Goal: Information Seeking & Learning: Check status

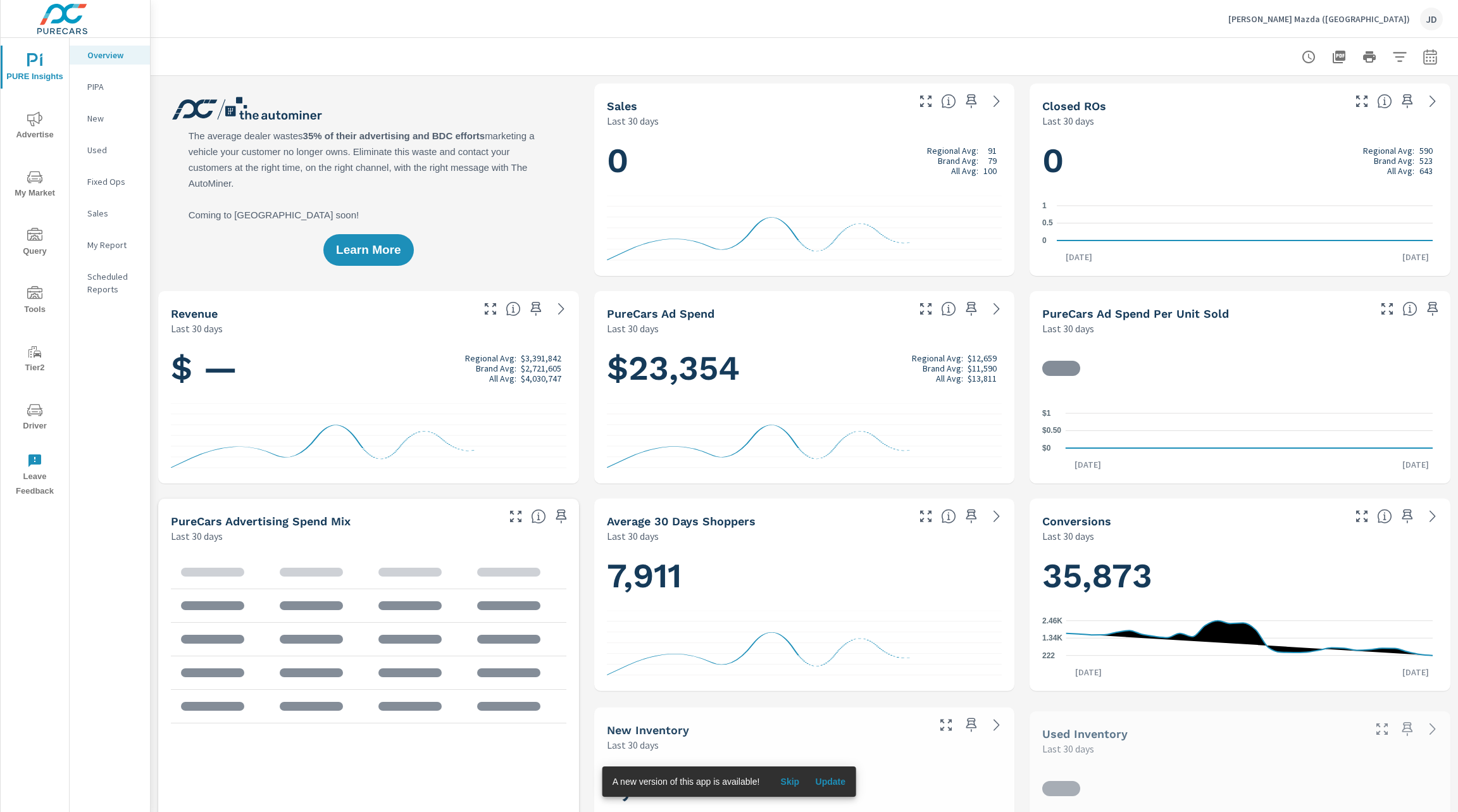
scroll to position [1, 0]
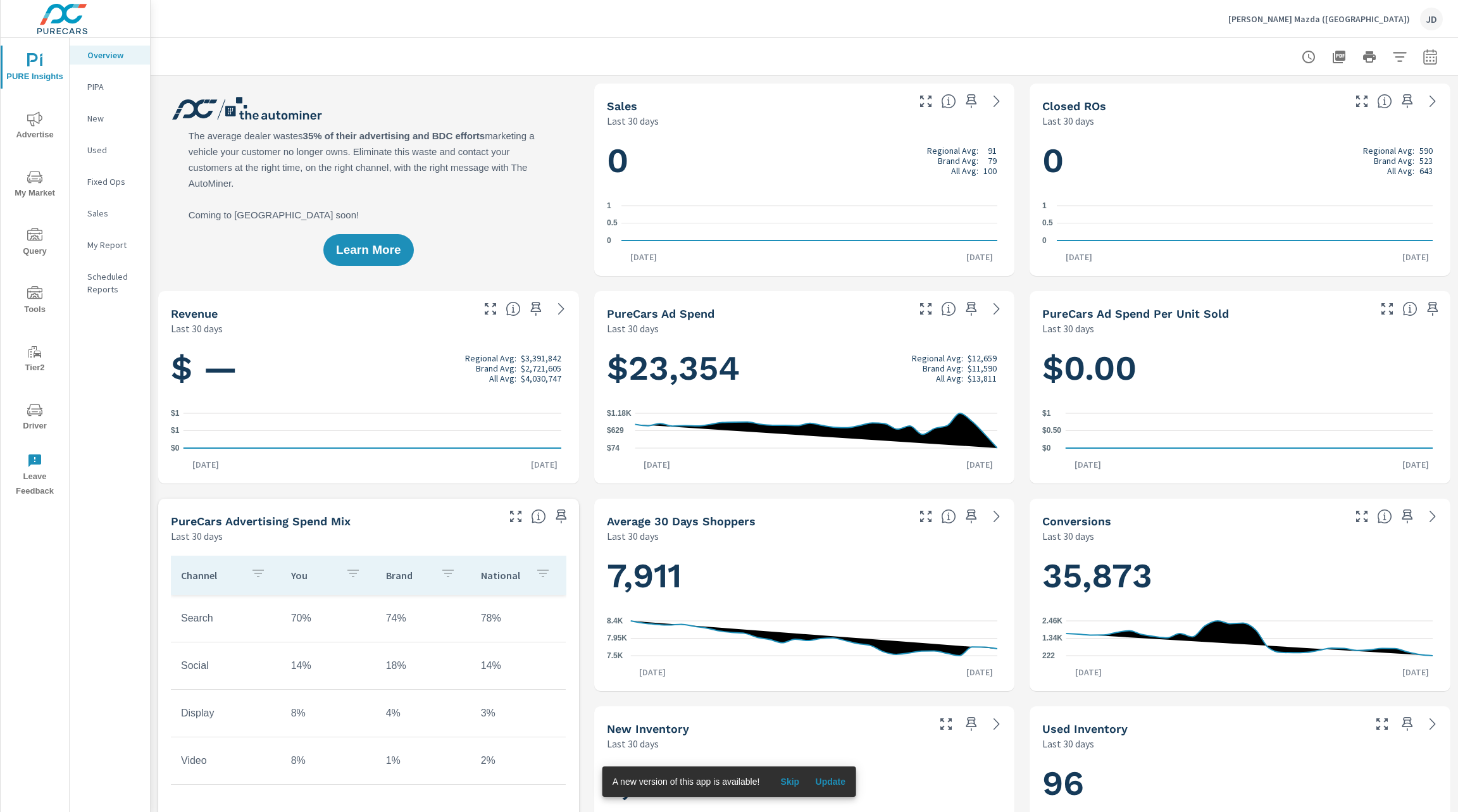
click at [829, 781] on span "Update" at bounding box center [830, 782] width 30 height 11
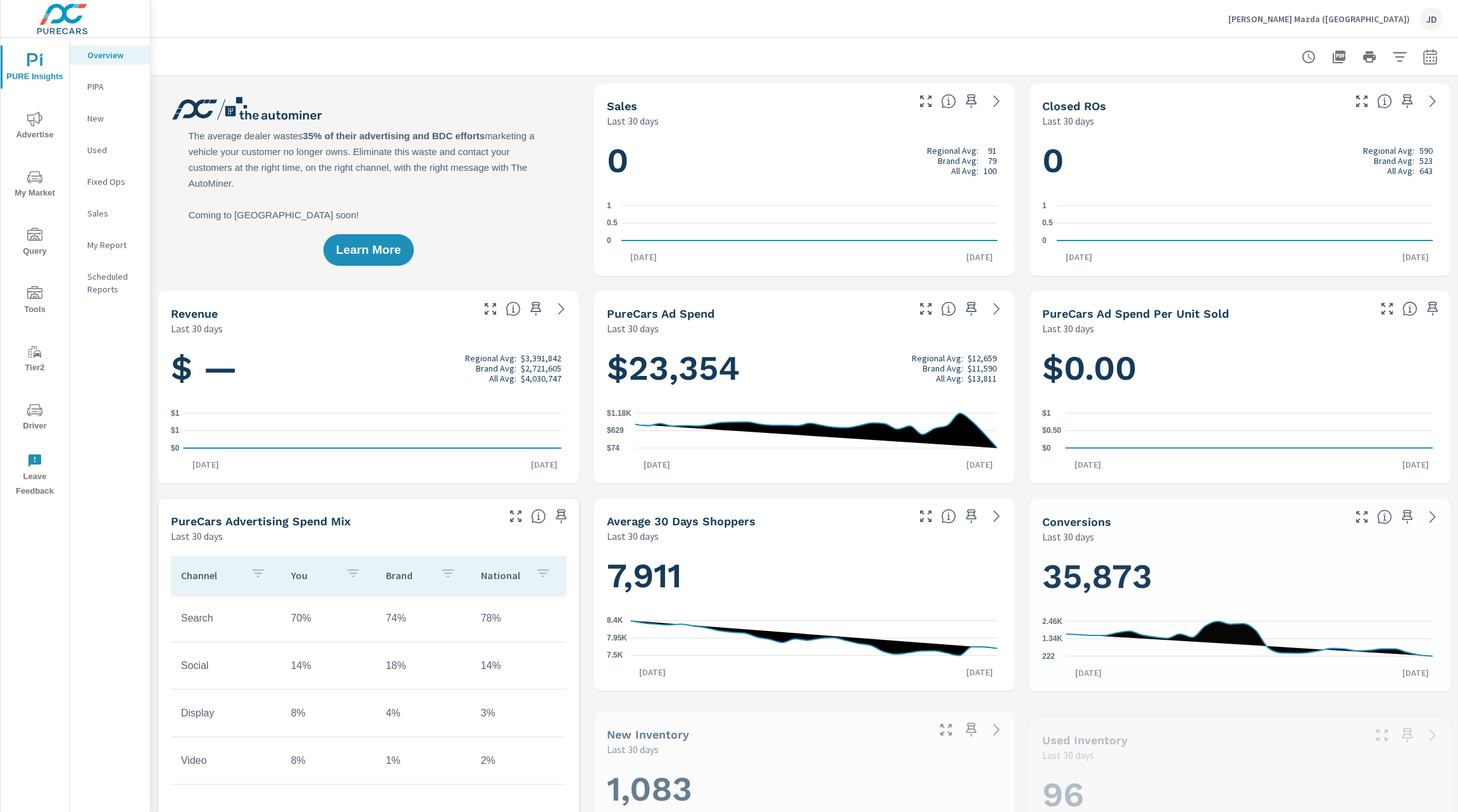
click at [33, 417] on icon "nav menu" at bounding box center [35, 410] width 15 height 15
